Goal: Information Seeking & Learning: Learn about a topic

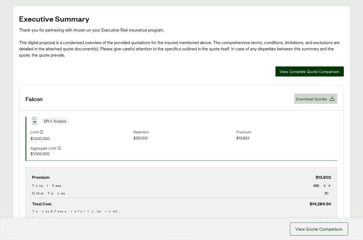
scroll to position [161, 0]
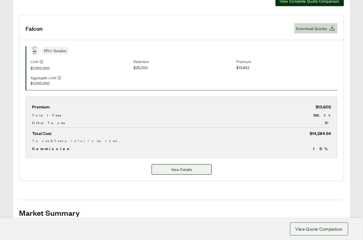
click at [209, 170] on button "View Details" at bounding box center [182, 169] width 60 height 10
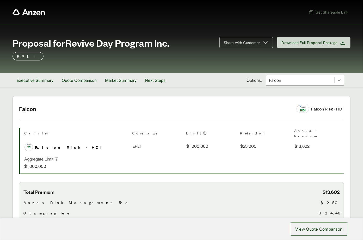
scroll to position [101, 0]
